Goal: Task Accomplishment & Management: Manage account settings

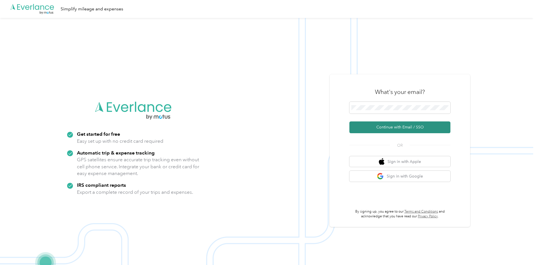
click at [409, 128] on button "Continue with Email / SSO" at bounding box center [400, 128] width 101 height 12
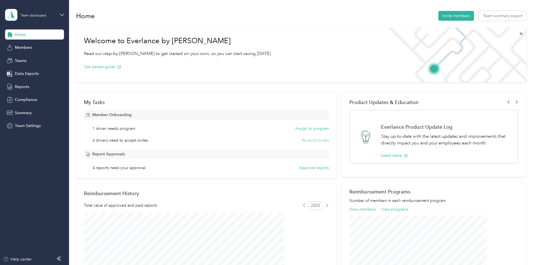
click at [304, 140] on button "Re-send invites" at bounding box center [315, 141] width 27 height 6
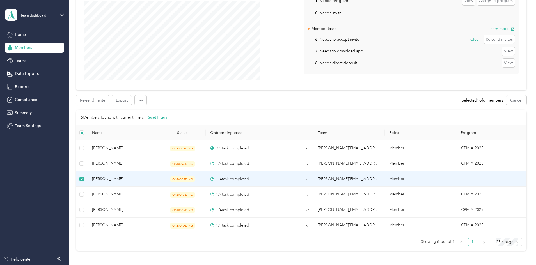
scroll to position [62, 0]
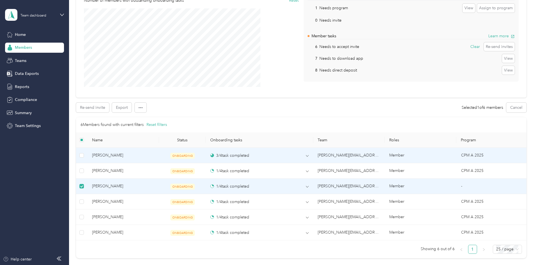
click at [88, 155] on td at bounding box center [82, 155] width 12 height 15
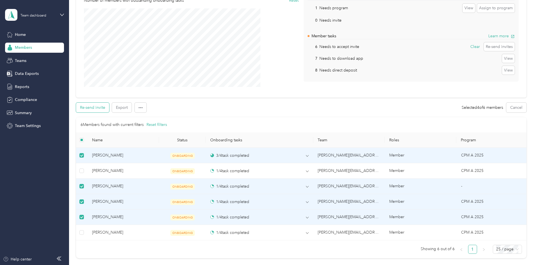
click at [109, 105] on button "Re-send invite" at bounding box center [92, 108] width 33 height 10
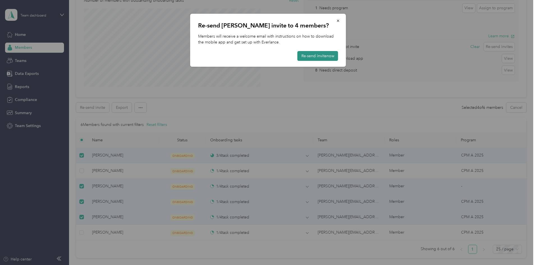
click at [330, 59] on button "Re-send invite now" at bounding box center [318, 56] width 41 height 10
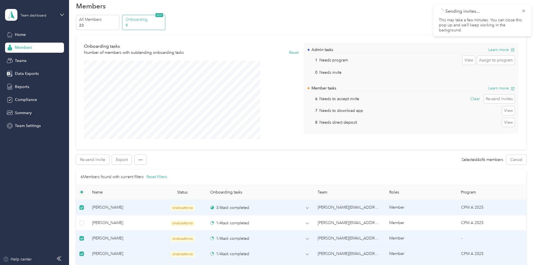
scroll to position [6, 0]
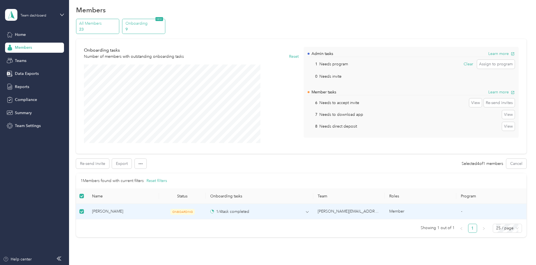
click at [117, 29] on p "23" at bounding box center [98, 29] width 38 height 6
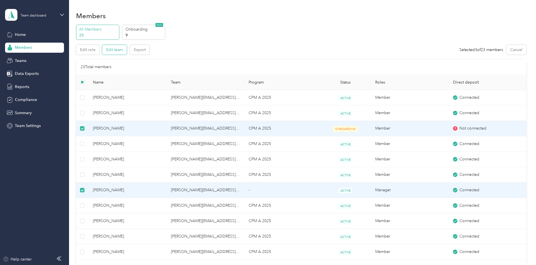
click at [127, 52] on button "Edit team" at bounding box center [114, 50] width 25 height 10
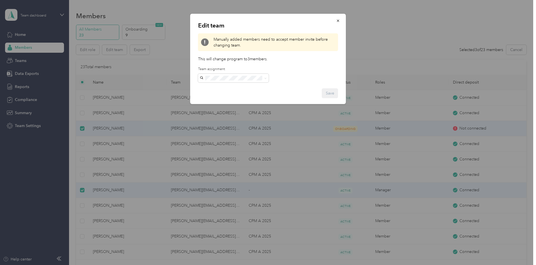
click at [337, 26] on p "Edit team" at bounding box center [268, 26] width 140 height 8
click at [337, 20] on icon "button" at bounding box center [338, 21] width 2 height 2
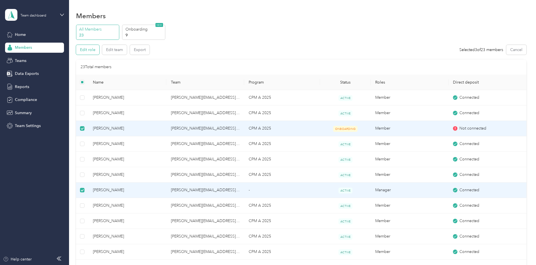
click at [99, 51] on button "Edit role" at bounding box center [87, 50] width 23 height 10
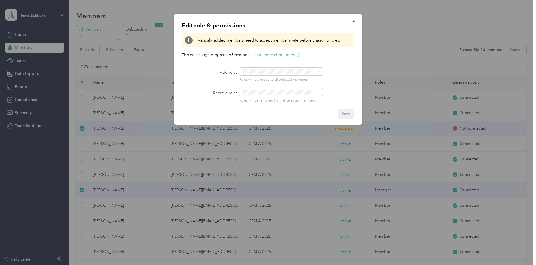
click at [182, 88] on div "Edit role & permissions Manually added members need to accept member invite bef…" at bounding box center [268, 69] width 188 height 111
click at [207, 82] on div "Add roles Roles will be added to all selected members." at bounding box center [268, 75] width 172 height 15
click at [90, 133] on div at bounding box center [268, 132] width 536 height 265
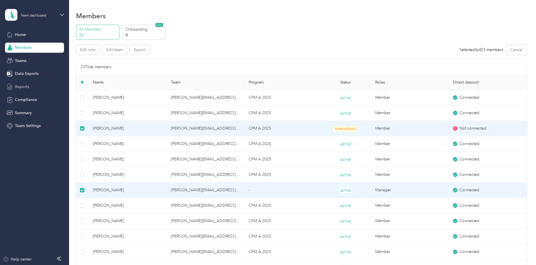
click at [24, 86] on span "Reports" at bounding box center [22, 87] width 14 height 6
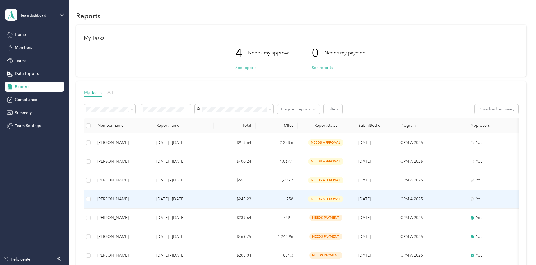
click at [146, 201] on div "Alicia Hill" at bounding box center [122, 199] width 50 height 6
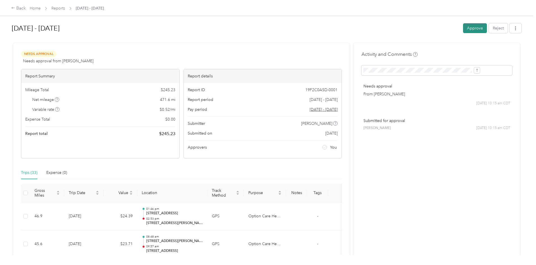
click at [463, 29] on button "Approve" at bounding box center [475, 28] width 24 height 10
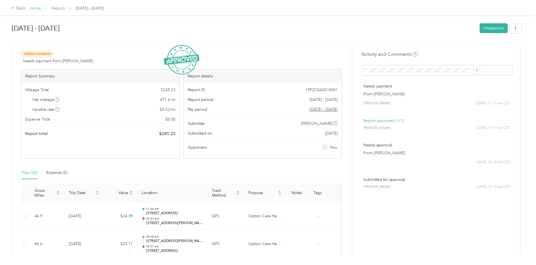
click at [41, 6] on link "Home" at bounding box center [35, 8] width 11 height 5
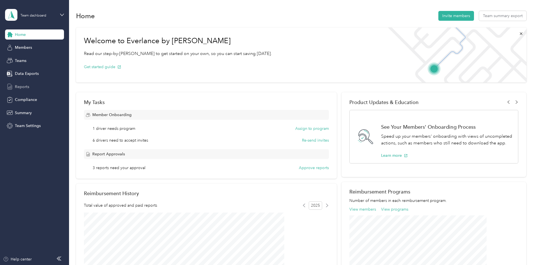
click at [24, 86] on span "Reports" at bounding box center [22, 87] width 14 height 6
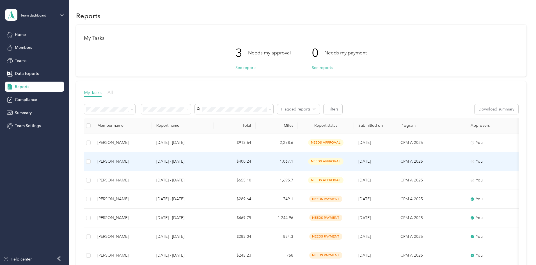
click at [147, 161] on div "Jasmine Ward" at bounding box center [122, 162] width 50 height 6
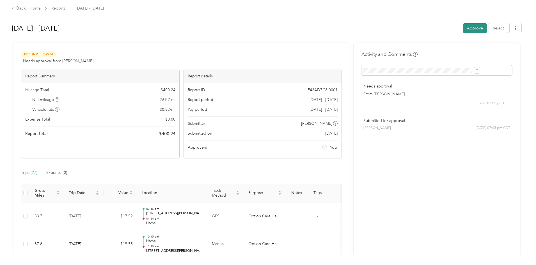
click at [463, 27] on button "Approve" at bounding box center [475, 28] width 24 height 10
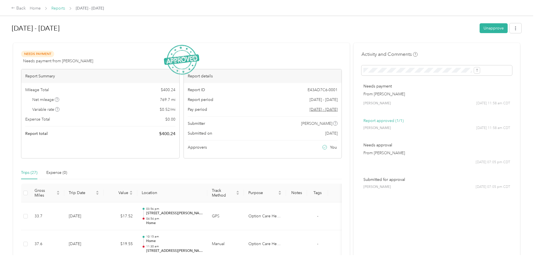
click at [65, 8] on link "Reports" at bounding box center [58, 8] width 14 height 5
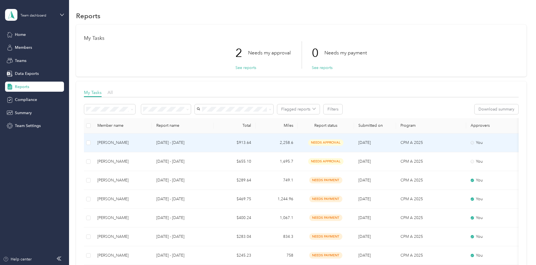
click at [146, 140] on div "Nicole Kett" at bounding box center [122, 143] width 50 height 6
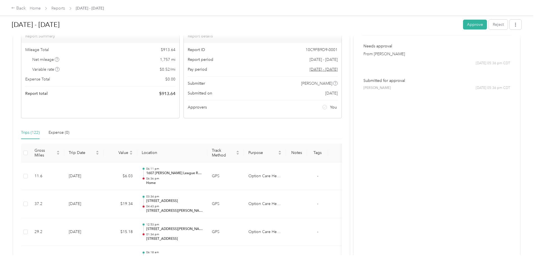
scroll to position [56, 0]
